Goal: Transaction & Acquisition: Obtain resource

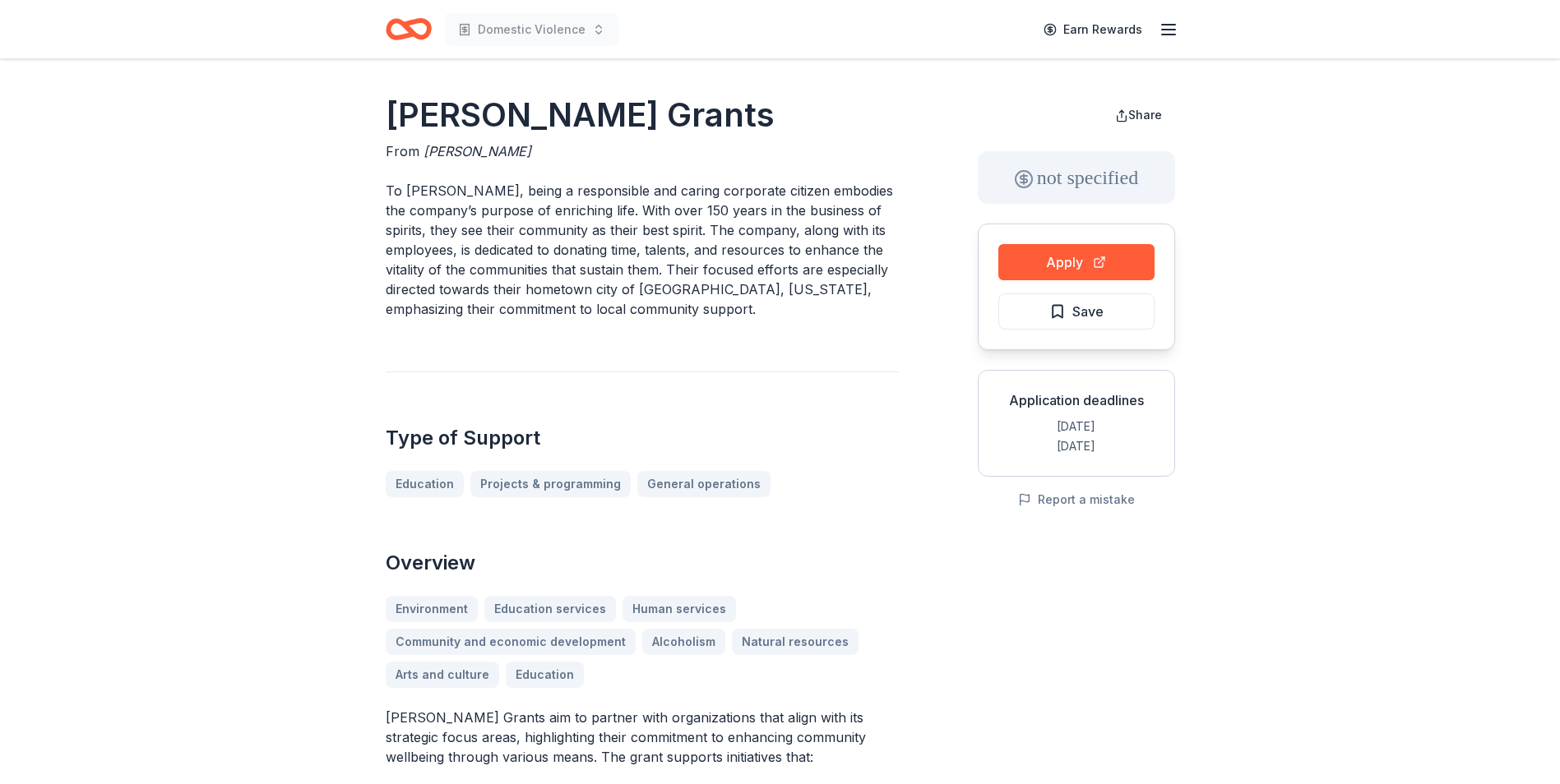
click at [1178, 34] on icon "button" at bounding box center [1168, 29] width 20 height 20
click at [396, 33] on icon "Home" at bounding box center [409, 29] width 46 height 39
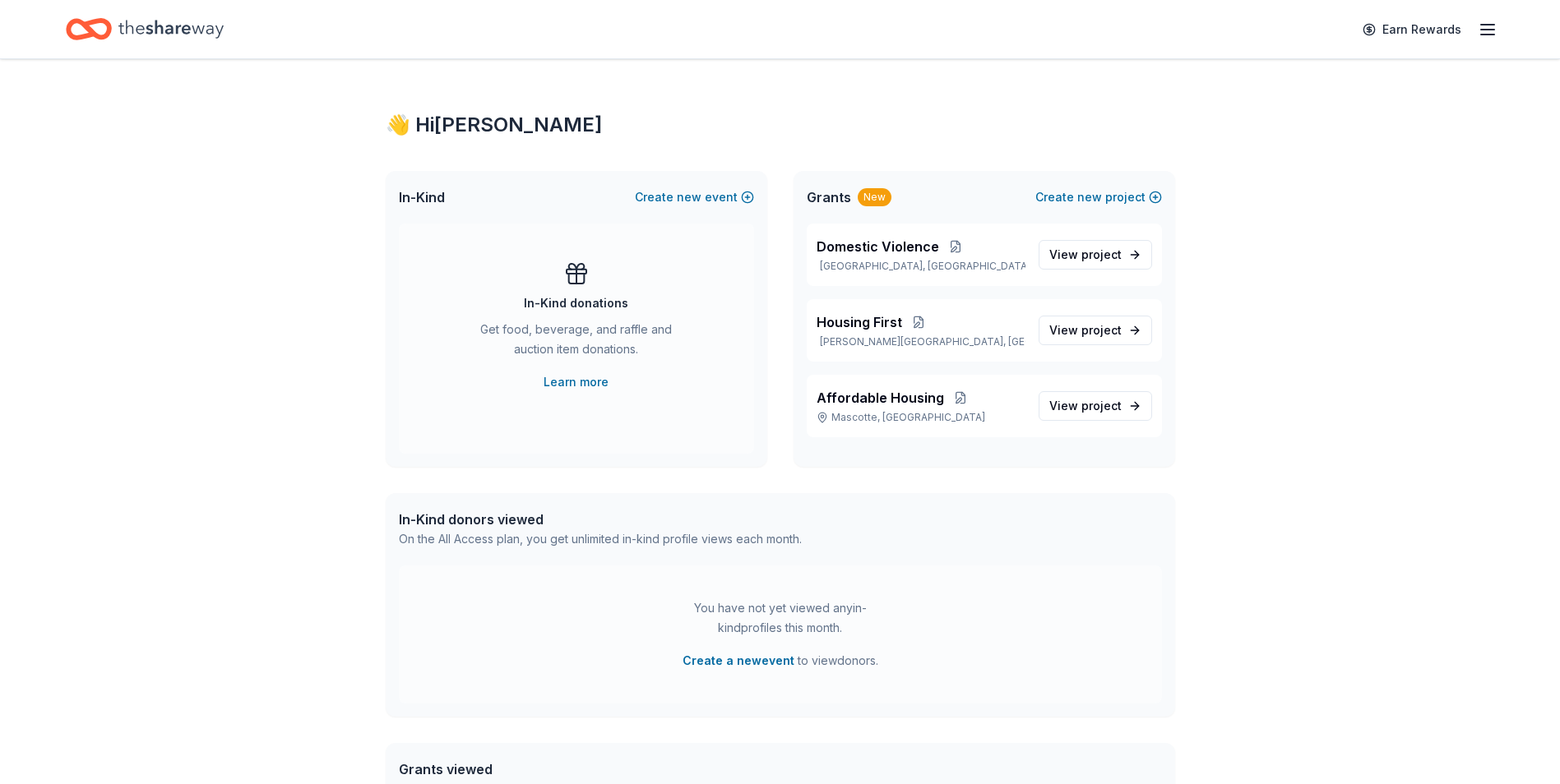
click at [915, 321] on button at bounding box center [918, 321] width 33 height 13
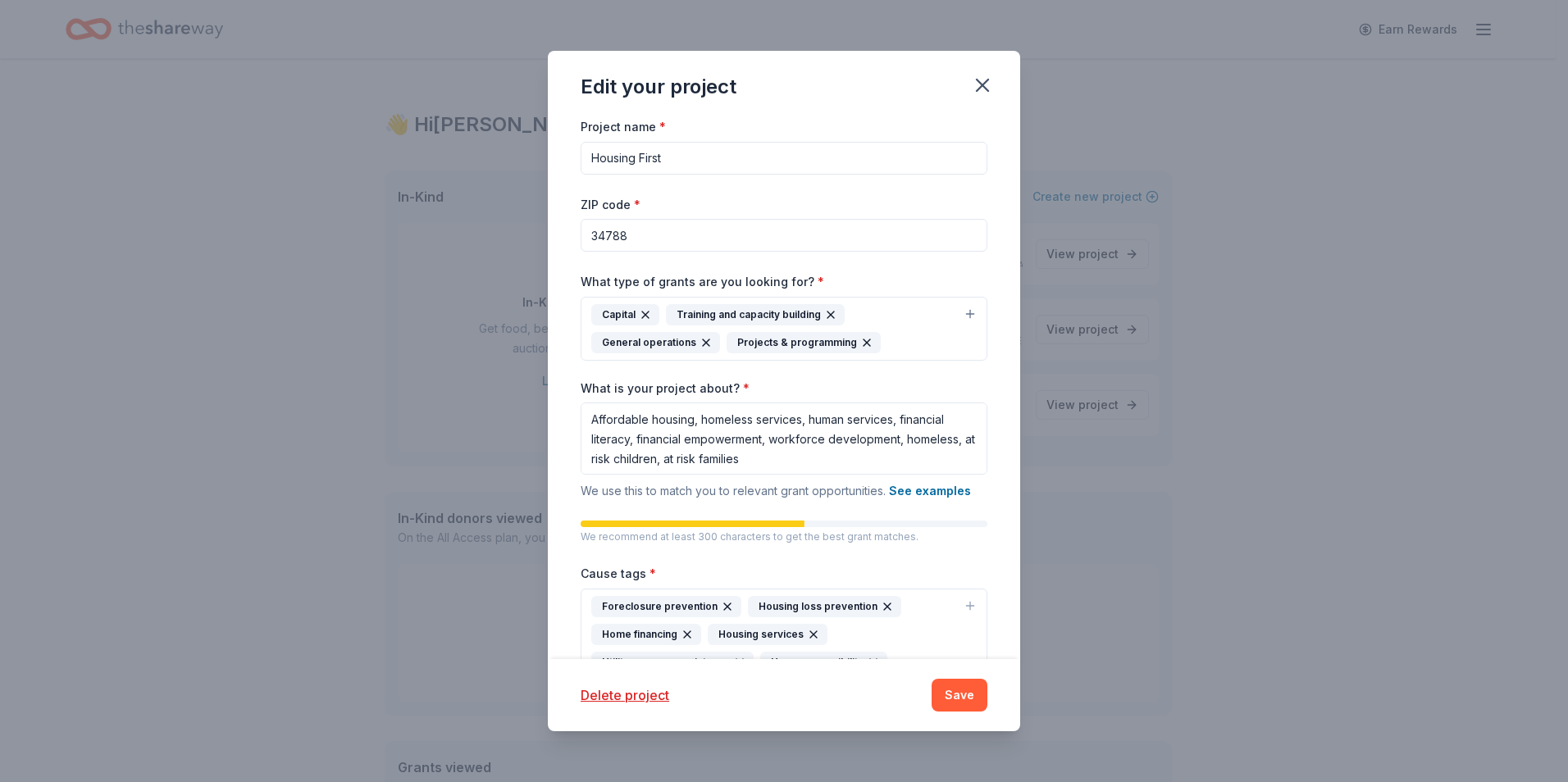
drag, startPoint x: 655, startPoint y: 233, endPoint x: 557, endPoint y: 238, distance: 98.1
click at [557, 238] on div "Project name * Housing First ZIP code * 34788 What type of grants are you looki…" at bounding box center [784, 387] width 473 height 543
type input "34711"
click at [954, 697] on button "Save" at bounding box center [959, 695] width 56 height 32
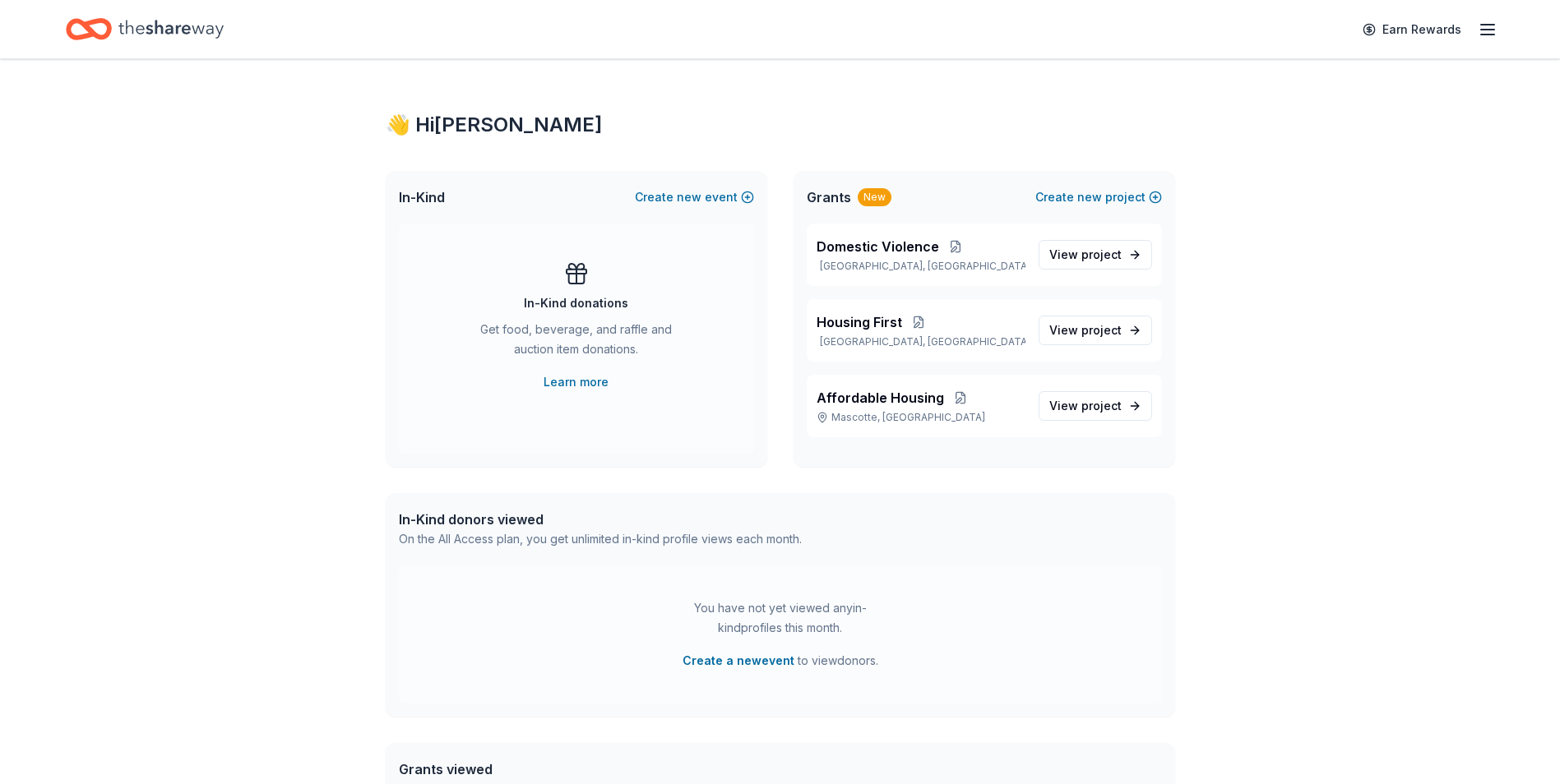
click at [854, 325] on span "Housing First" at bounding box center [860, 322] width 86 height 20
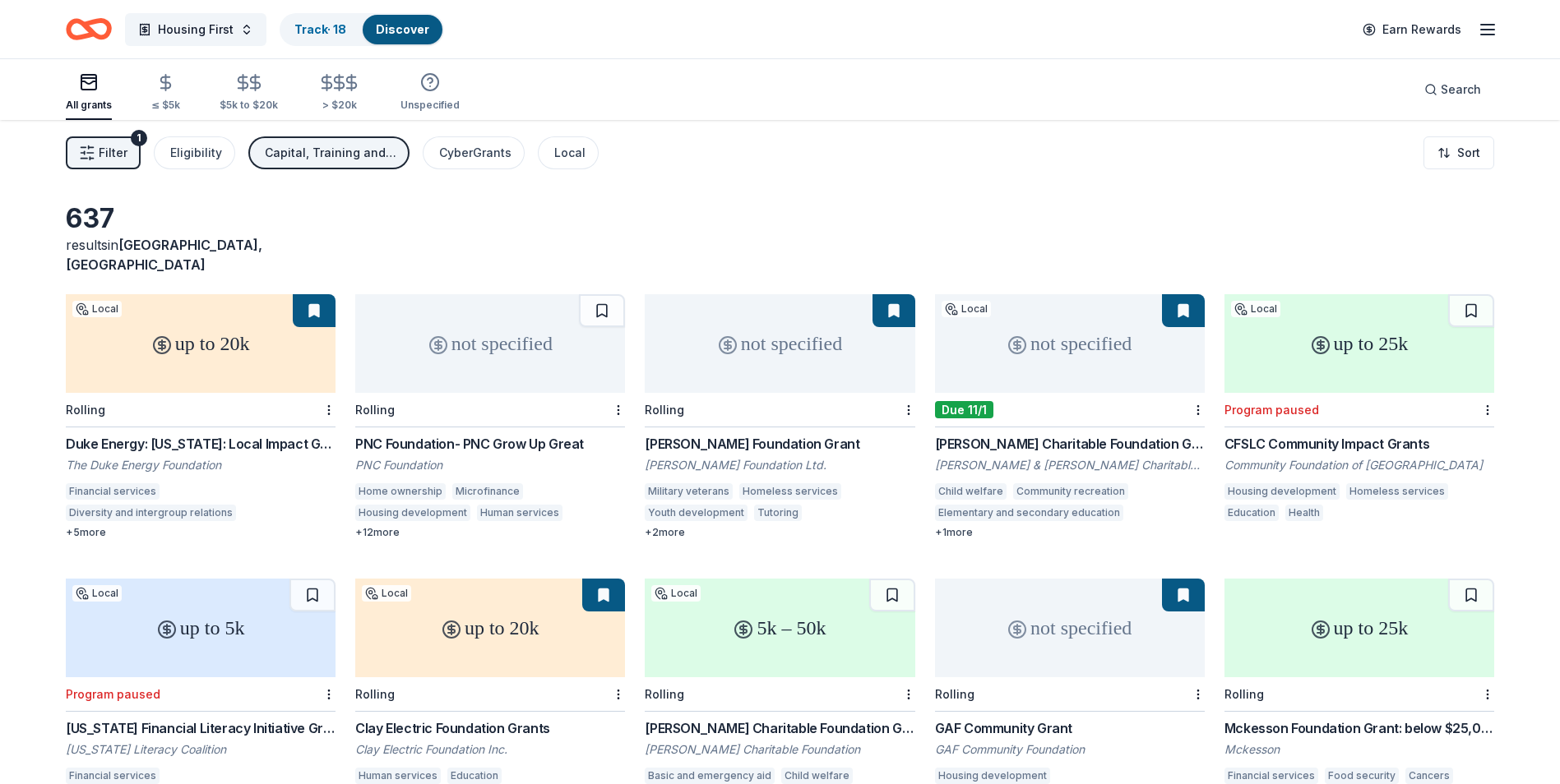
click at [237, 434] on div "Duke Energy: Florida: Local Impact Grants" at bounding box center [201, 443] width 270 height 20
click at [121, 434] on div "Duke Energy: Florida: Local Impact Grants" at bounding box center [201, 443] width 270 height 20
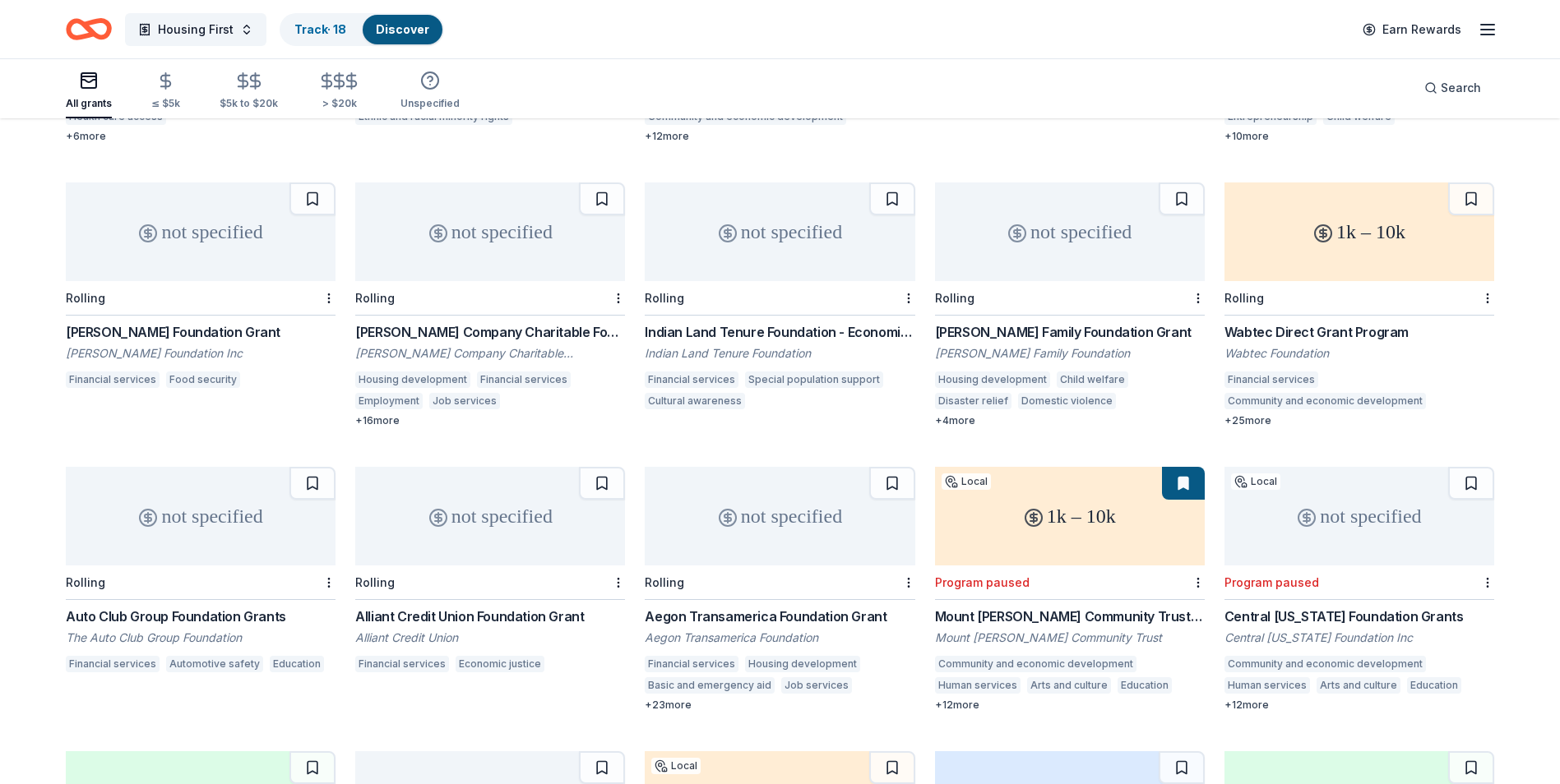
scroll to position [3241, 0]
click at [771, 605] on div "Aegon Transamerica Foundation Grant" at bounding box center [779, 614] width 270 height 20
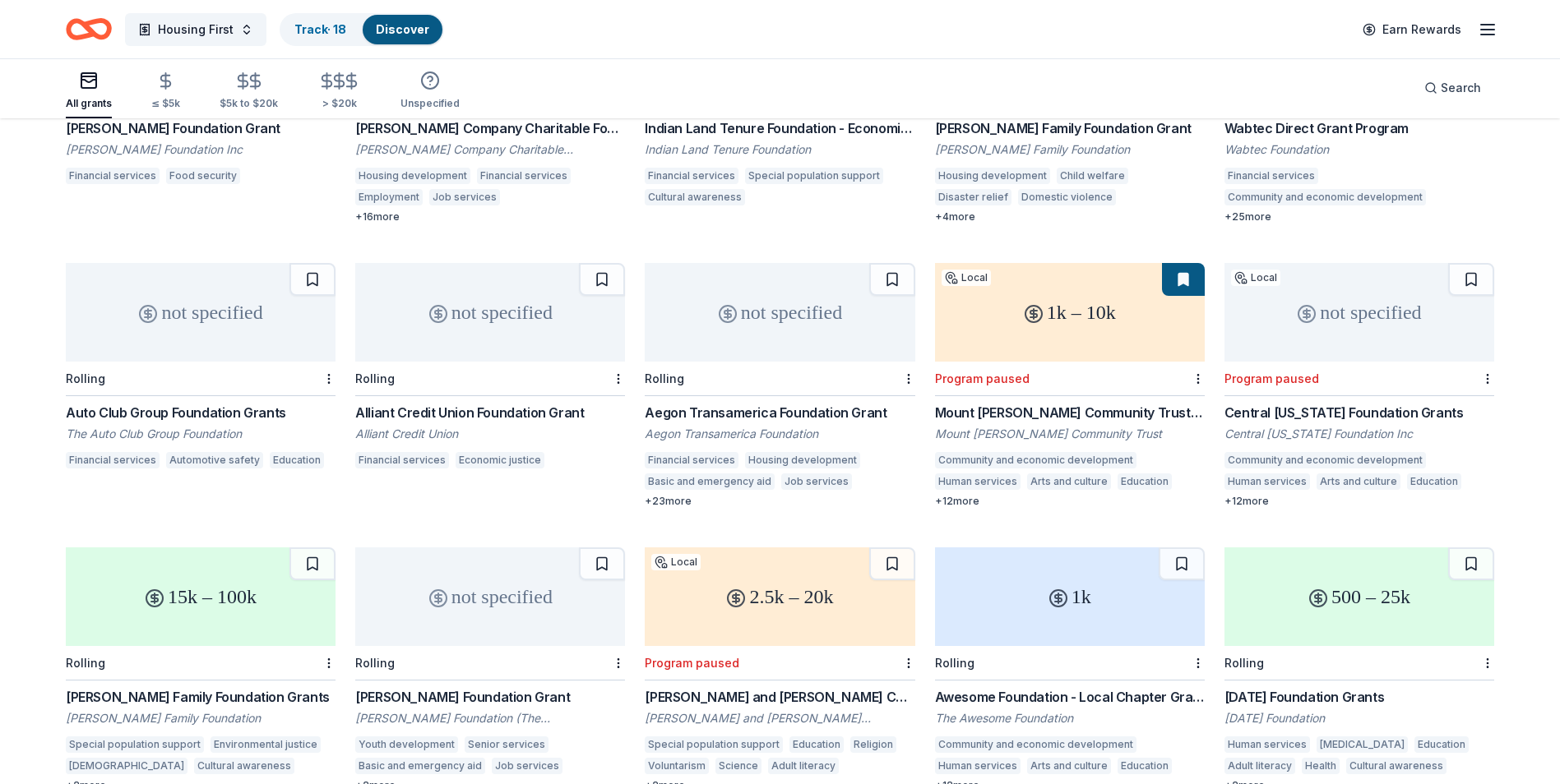
scroll to position [3564, 0]
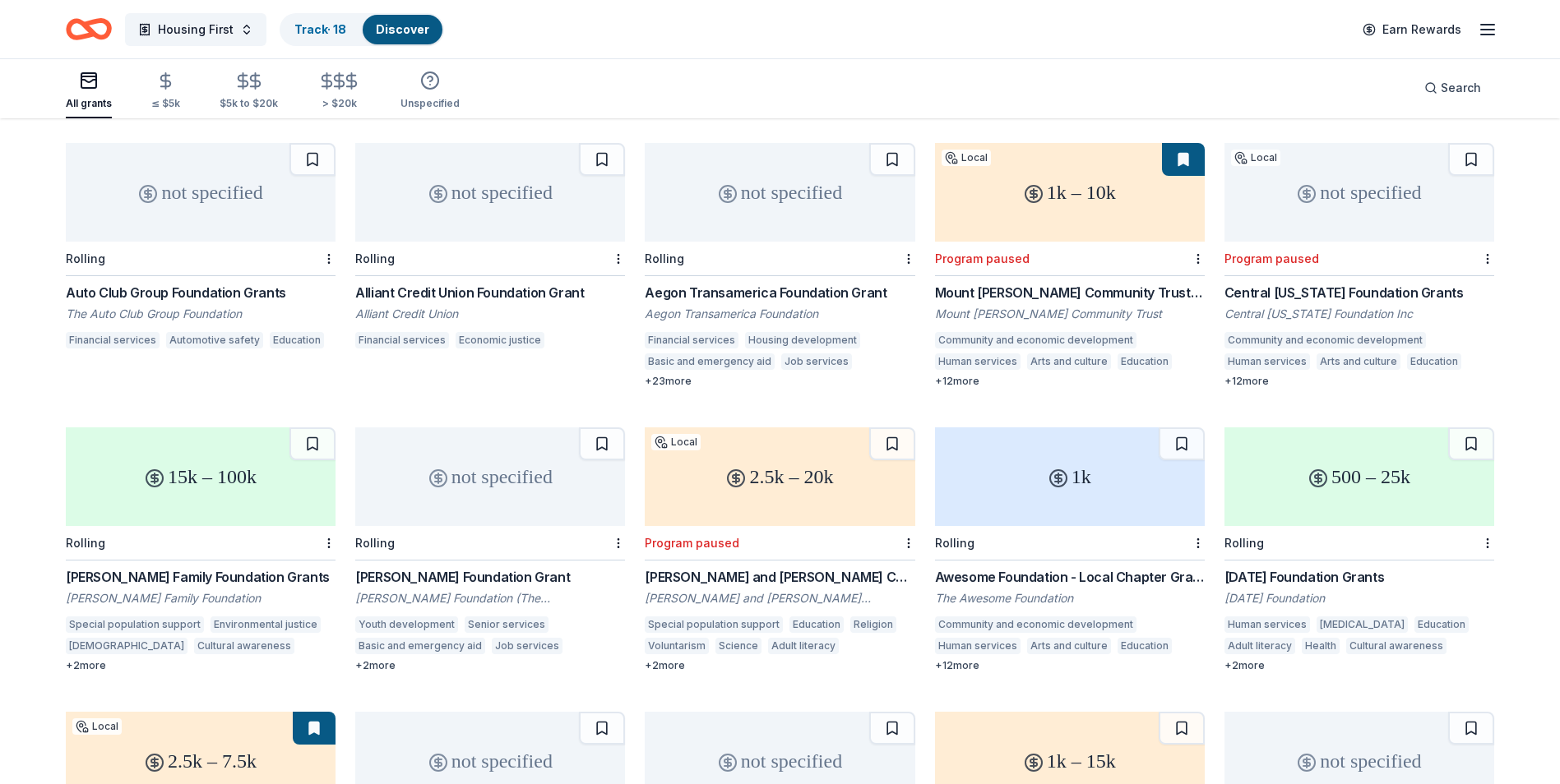
click at [838, 567] on div "Mathew A. and Mildred Hunter Charitable Trust Grant" at bounding box center [779, 577] width 270 height 20
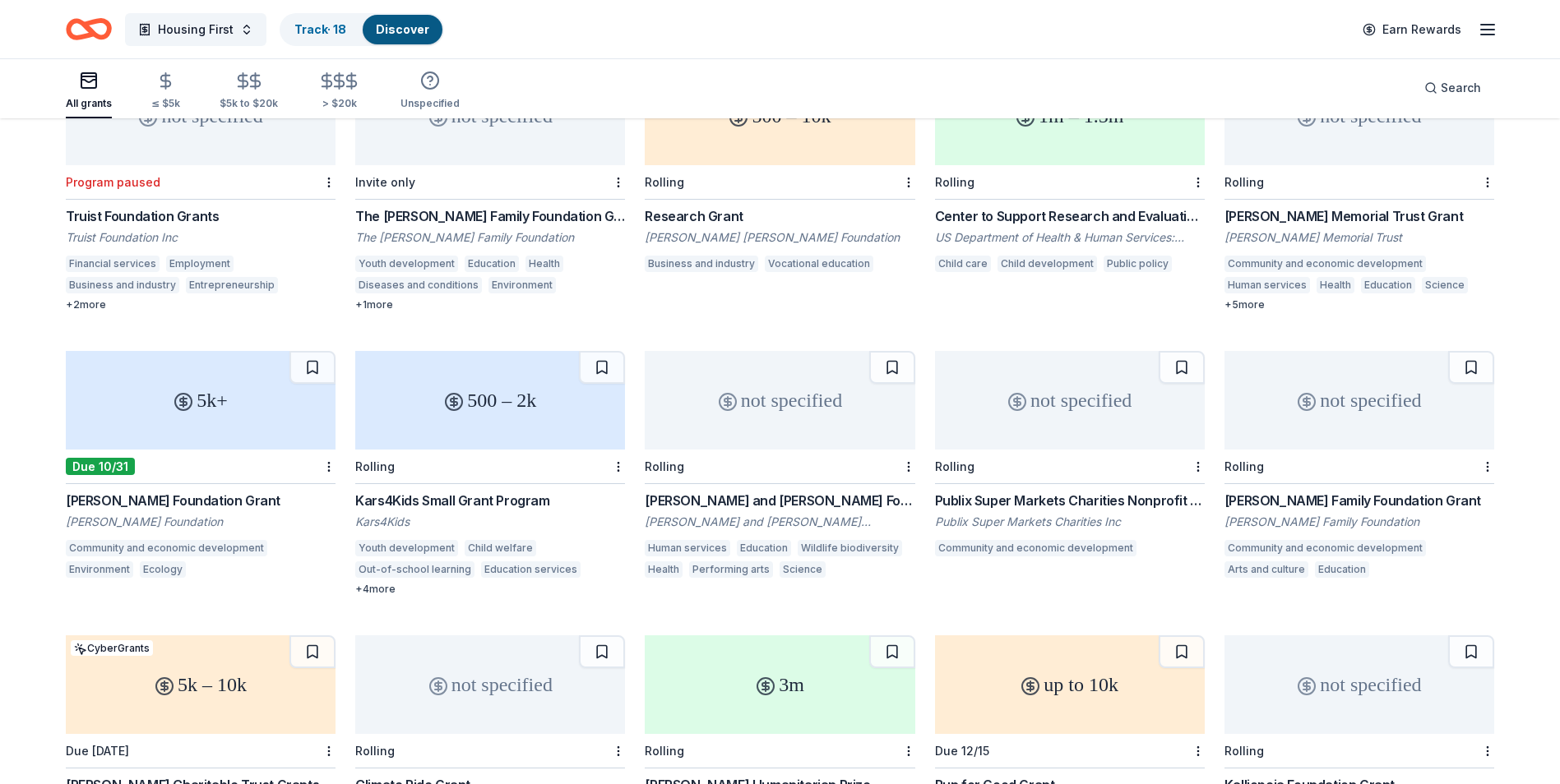
scroll to position [6223, 0]
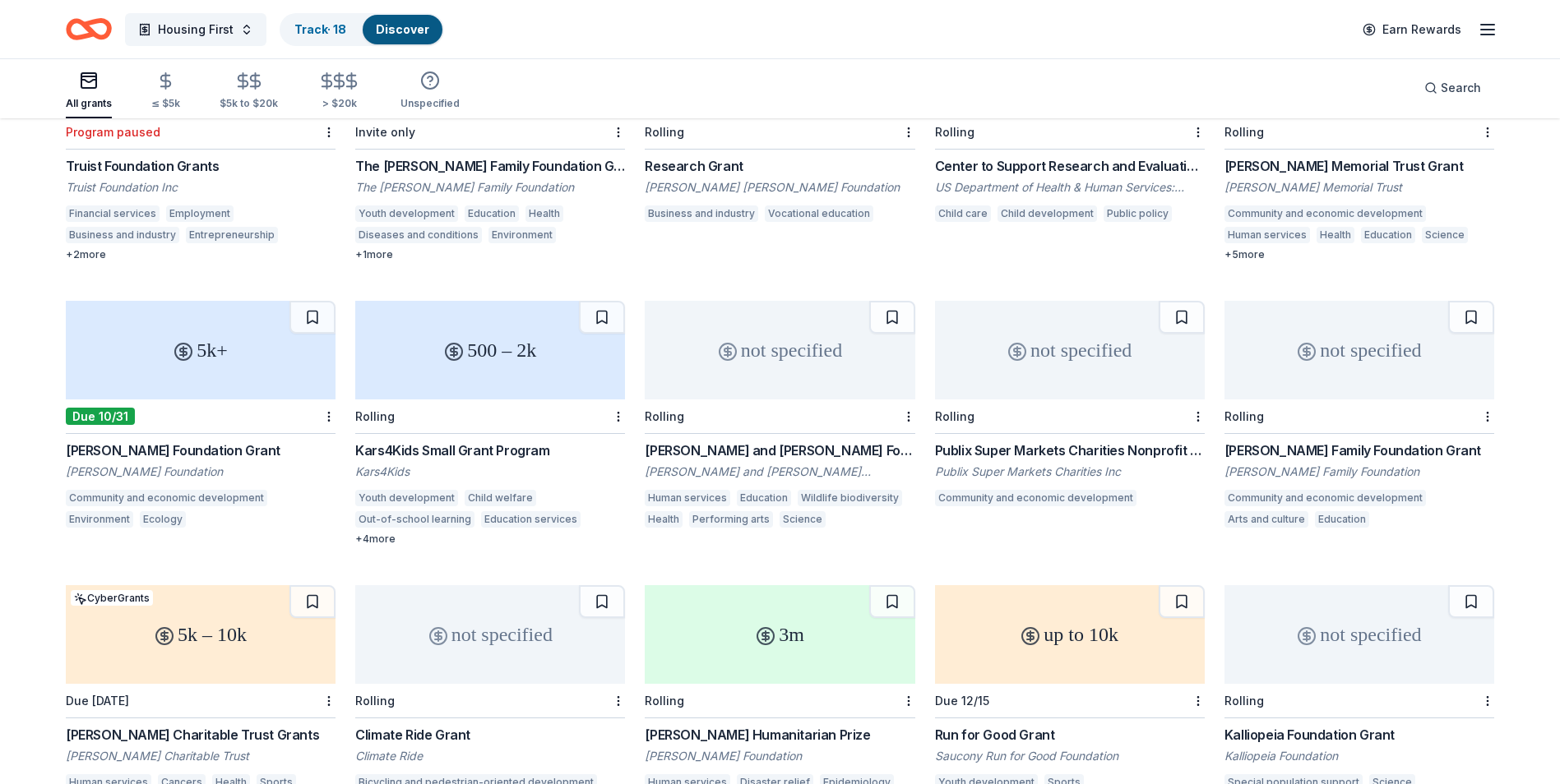
click at [1296, 156] on div "[PERSON_NAME] Memorial Trust Grant" at bounding box center [1359, 165] width 270 height 20
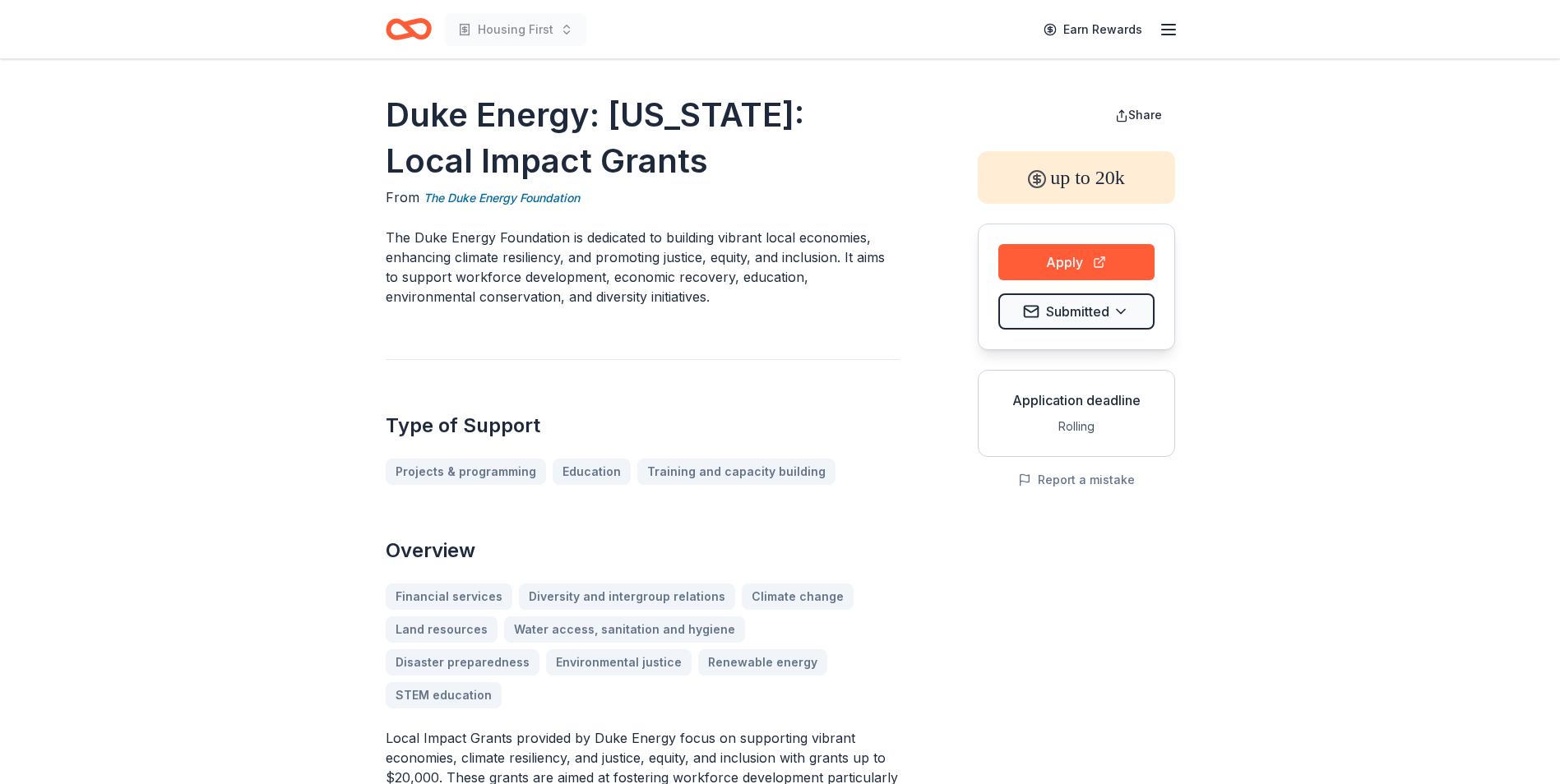
click at [1082, 261] on button "Apply" at bounding box center [1077, 262] width 156 height 36
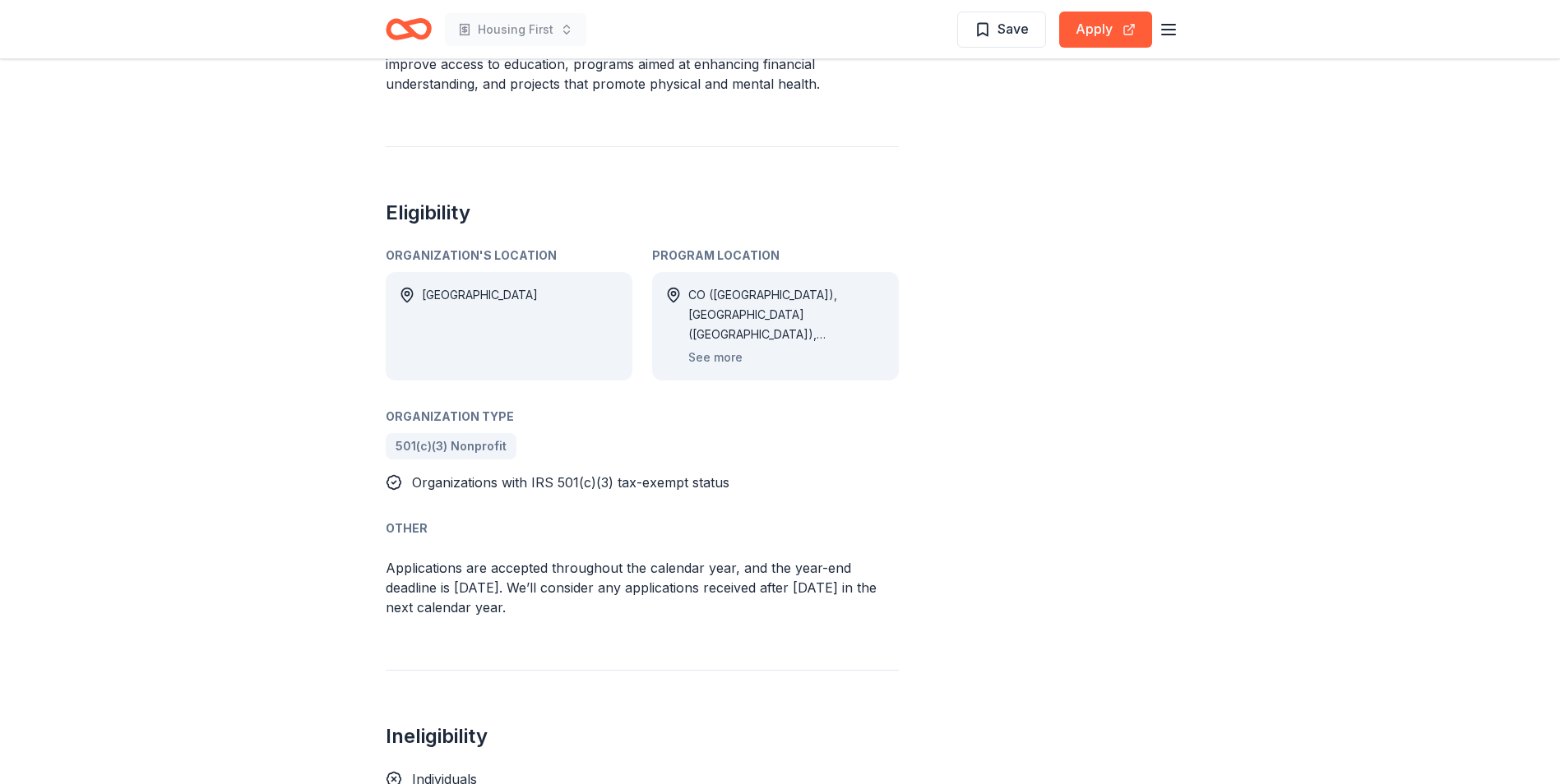
scroll to position [904, 0]
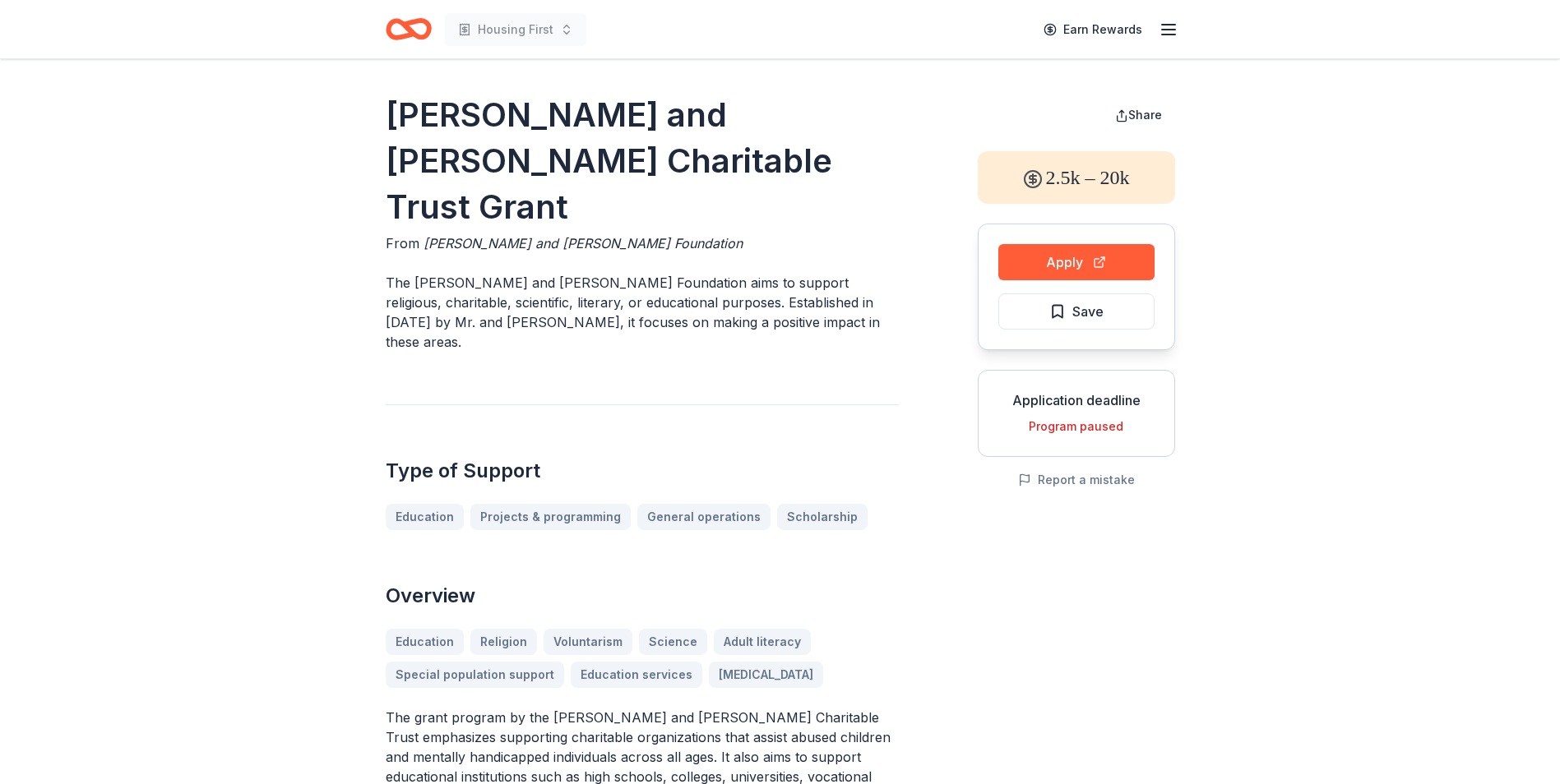
click at [1077, 264] on button "Apply" at bounding box center [1077, 262] width 156 height 36
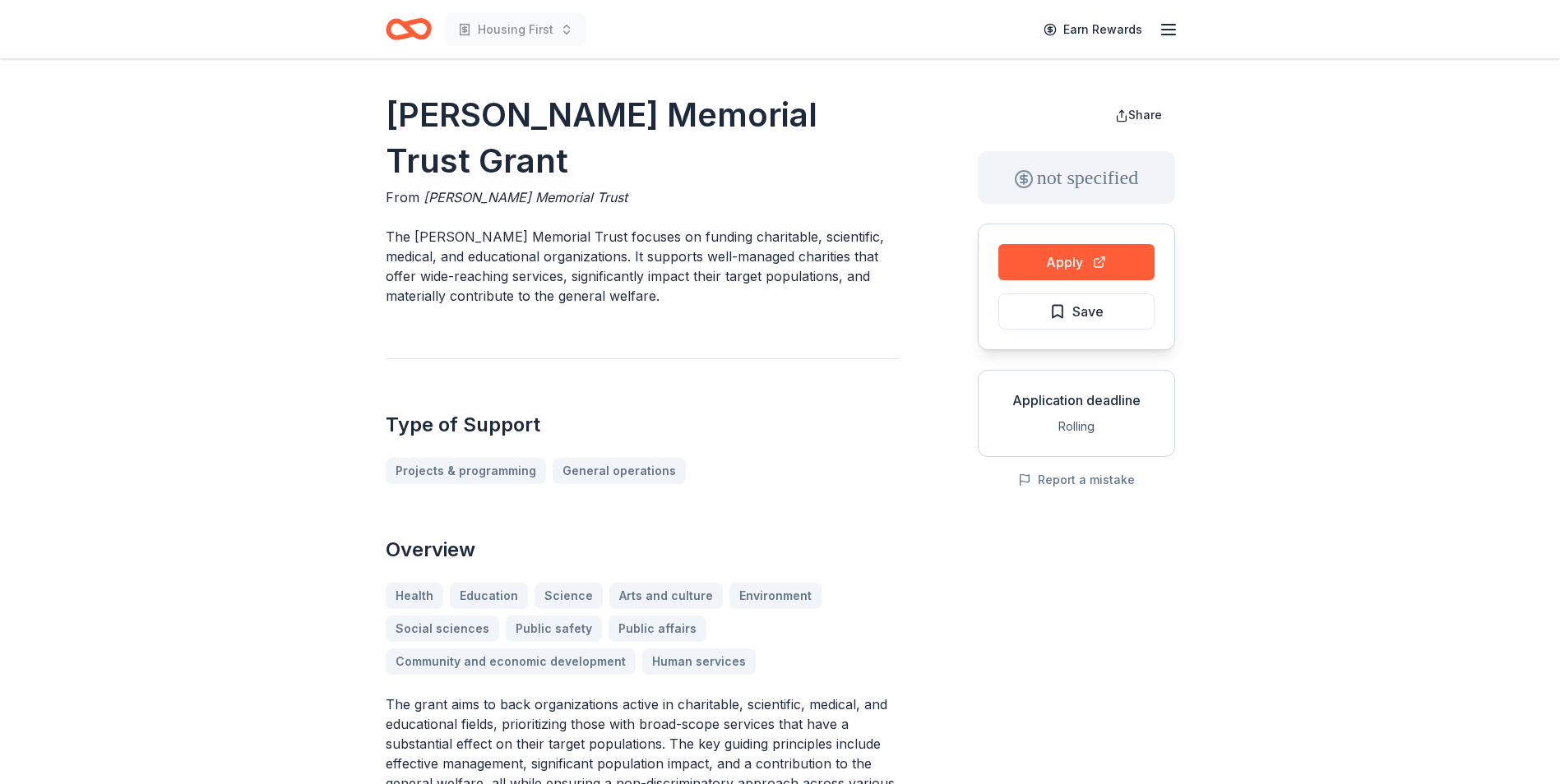
click at [1068, 264] on button "Apply" at bounding box center [1077, 262] width 156 height 36
